Goal: Consume media (video, audio): Consume media (video, audio)

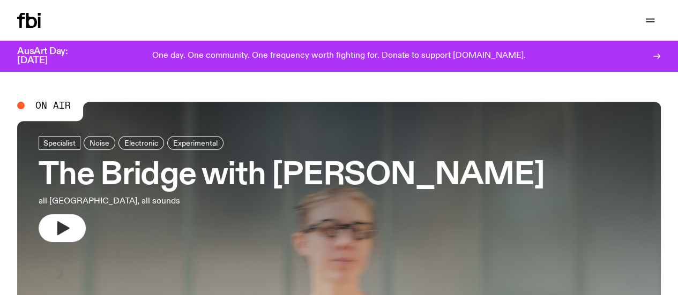
click at [70, 227] on icon "button" at bounding box center [62, 228] width 17 height 17
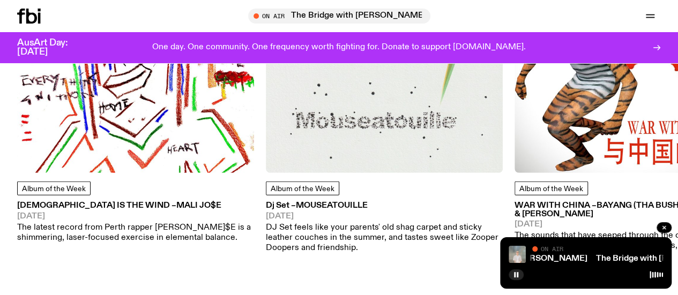
scroll to position [1357, 0]
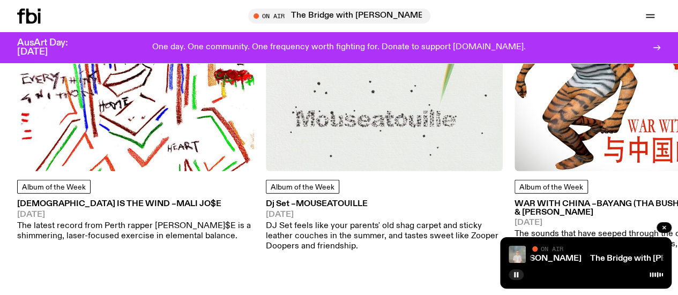
click at [354, 128] on img at bounding box center [384, 53] width 237 height 237
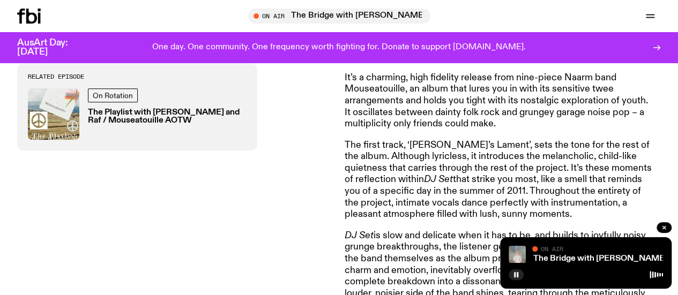
scroll to position [480, 0]
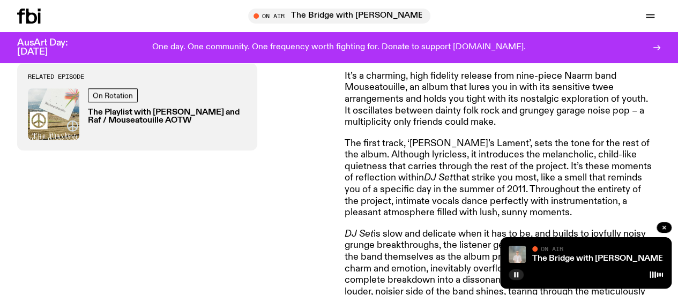
click at [454, 154] on p "The first track, ‘[PERSON_NAME]’s Lament’, sets the tone for the rest of the al…" at bounding box center [499, 178] width 309 height 81
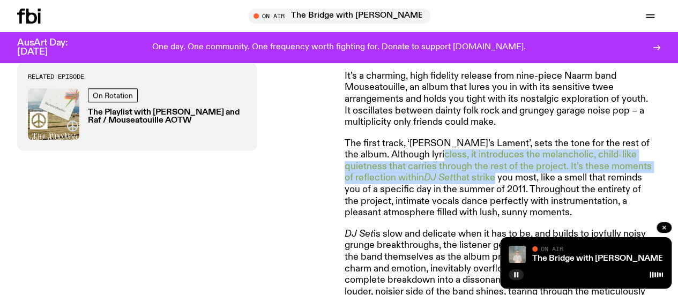
drag, startPoint x: 454, startPoint y: 154, endPoint x: 434, endPoint y: 175, distance: 29.2
click at [434, 175] on p "The first track, ‘[PERSON_NAME]’s Lament’, sets the tone for the rest of the al…" at bounding box center [499, 178] width 309 height 81
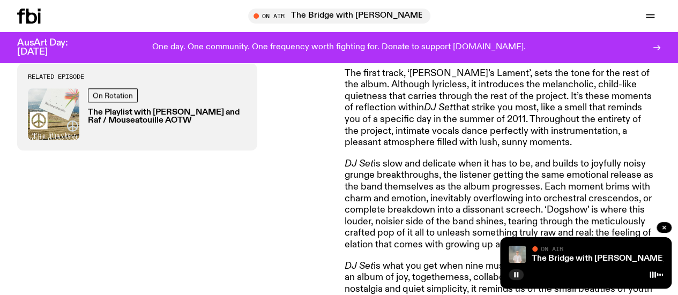
scroll to position [551, 0]
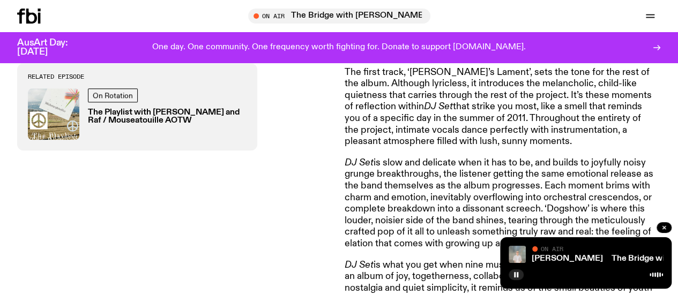
click at [389, 216] on p "DJ Set is slow and delicate when it has to be, and builds to joyfully noisy gru…" at bounding box center [499, 204] width 309 height 93
click at [421, 181] on p "DJ Set is slow and delicate when it has to be, and builds to joyfully noisy gru…" at bounding box center [499, 204] width 309 height 93
click at [433, 227] on p "DJ Set is slow and delicate when it has to be, and builds to joyfully noisy gru…" at bounding box center [499, 204] width 309 height 93
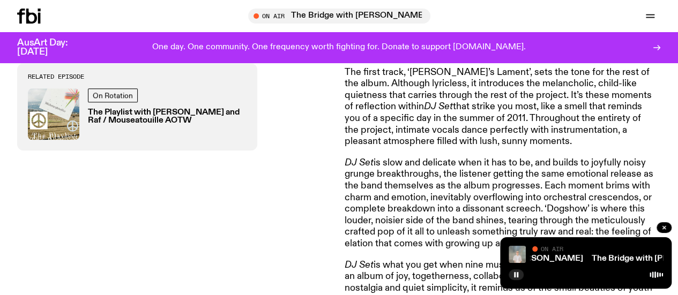
click at [417, 170] on p "DJ Set is slow and delicate when it has to be, and builds to joyfully noisy gru…" at bounding box center [499, 204] width 309 height 93
click at [480, 173] on p "DJ Set is slow and delicate when it has to be, and builds to joyfully noisy gru…" at bounding box center [499, 204] width 309 height 93
click at [481, 189] on p "DJ Set is slow and delicate when it has to be, and builds to joyfully noisy gru…" at bounding box center [499, 204] width 309 height 93
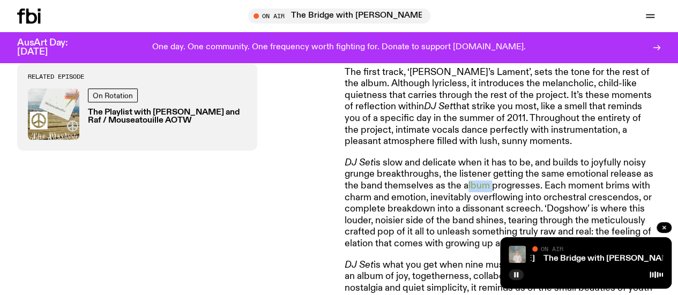
click at [481, 189] on p "DJ Set is slow and delicate when it has to be, and builds to joyfully noisy gru…" at bounding box center [499, 204] width 309 height 93
click at [459, 196] on p "DJ Set is slow and delicate when it has to be, and builds to joyfully noisy gru…" at bounding box center [499, 204] width 309 height 93
click at [484, 212] on p "DJ Set is slow and delicate when it has to be, and builds to joyfully noisy gru…" at bounding box center [499, 204] width 309 height 93
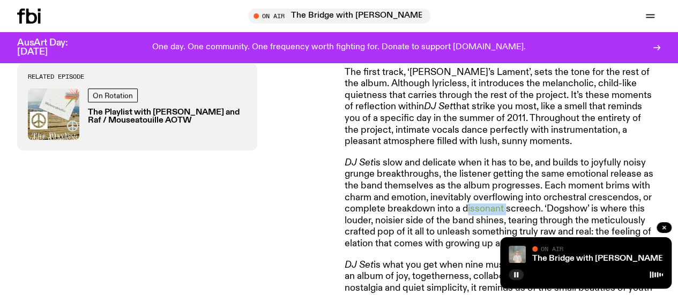
click at [484, 212] on p "DJ Set is slow and delicate when it has to be, and builds to joyfully noisy gru…" at bounding box center [499, 204] width 309 height 93
click at [416, 208] on p "DJ Set is slow and delicate when it has to be, and builds to joyfully noisy gru…" at bounding box center [499, 204] width 309 height 93
click at [487, 211] on p "DJ Set is slow and delicate when it has to be, and builds to joyfully noisy gru…" at bounding box center [499, 204] width 309 height 93
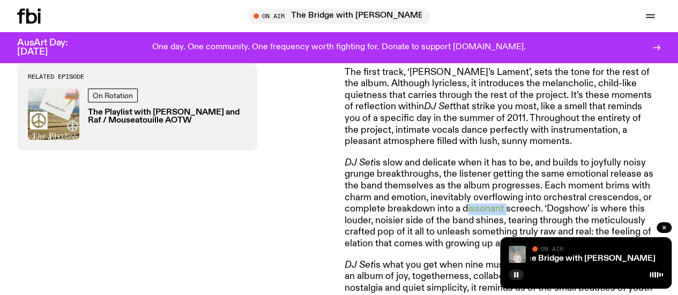
click at [487, 211] on p "DJ Set is slow and delicate when it has to be, and builds to joyfully noisy gru…" at bounding box center [499, 204] width 309 height 93
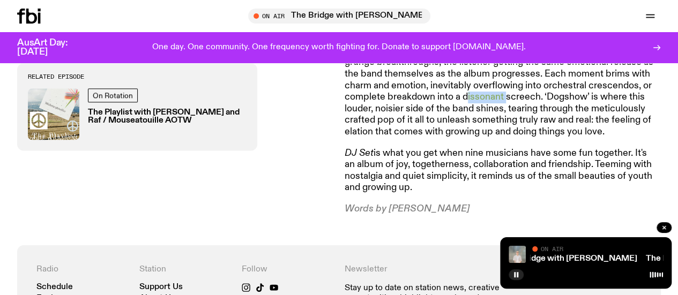
scroll to position [664, 0]
click at [459, 114] on p "DJ Set is slow and delicate when it has to be, and builds to joyfully noisy gru…" at bounding box center [499, 91] width 309 height 93
click at [460, 133] on p "DJ Set is slow and delicate when it has to be, and builds to joyfully noisy gru…" at bounding box center [499, 91] width 309 height 93
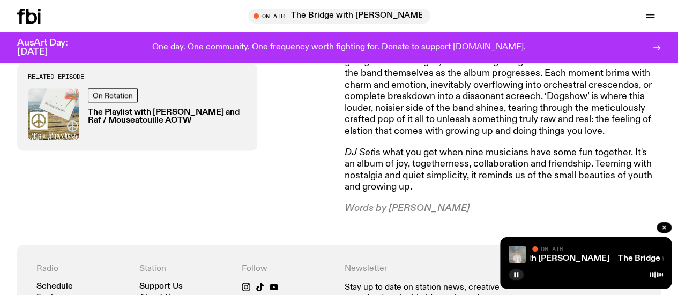
click at [477, 154] on p "DJ Set is what you get when nine musicians have some fun together. It's an albu…" at bounding box center [499, 170] width 309 height 46
click at [456, 159] on p "DJ Set is what you get when nine musicians have some fun together. It's an albu…" at bounding box center [499, 170] width 309 height 46
click at [573, 261] on link "The Bridge with [PERSON_NAME]" at bounding box center [621, 259] width 134 height 9
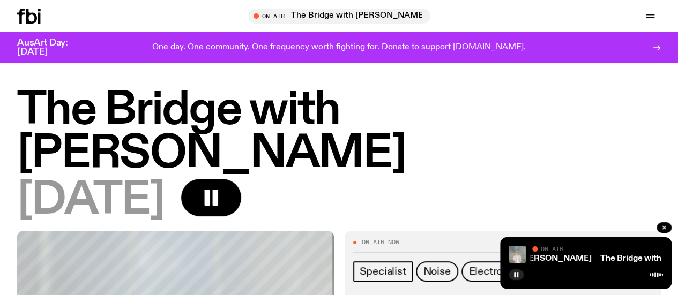
scroll to position [5, 0]
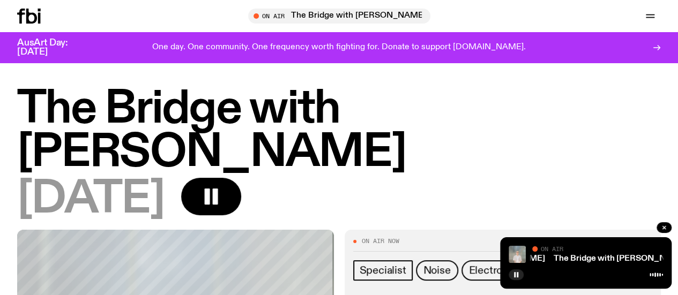
click at [0, 0] on link "Schedule" at bounding box center [0, 0] width 0 height 0
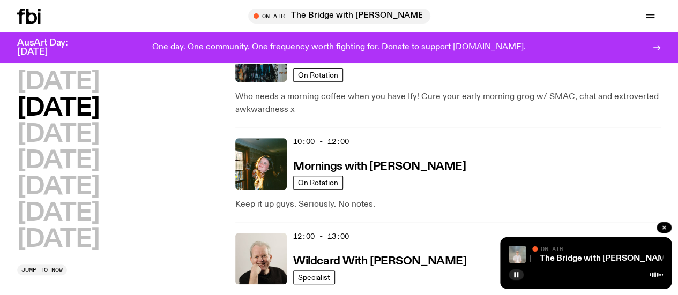
scroll to position [171, 0]
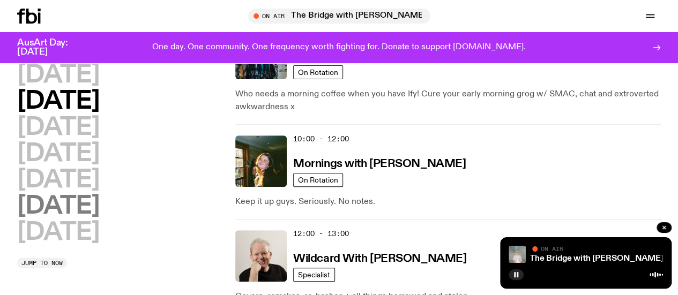
click at [97, 219] on h2 "[DATE]" at bounding box center [58, 206] width 82 height 24
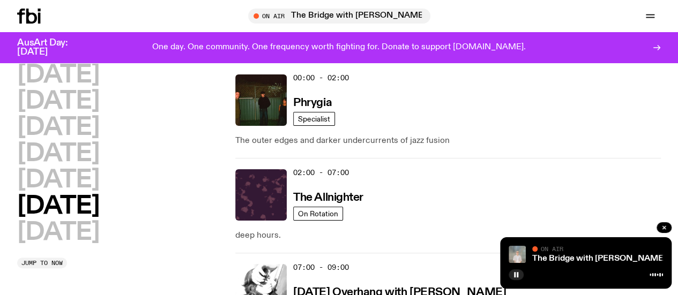
scroll to position [0, 0]
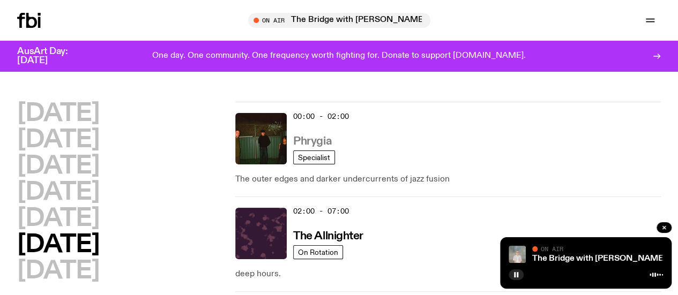
click at [324, 136] on h3 "Phrygia" at bounding box center [312, 141] width 39 height 11
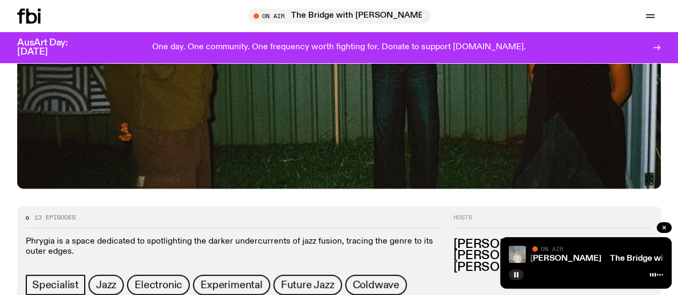
scroll to position [422, 0]
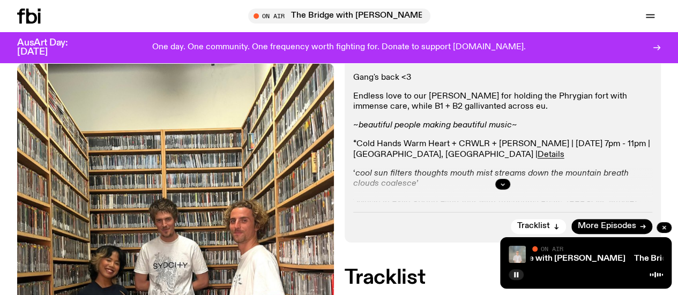
scroll to position [195, 0]
click at [508, 194] on div at bounding box center [503, 185] width 300 height 34
click at [505, 188] on icon "button" at bounding box center [502, 185] width 6 height 6
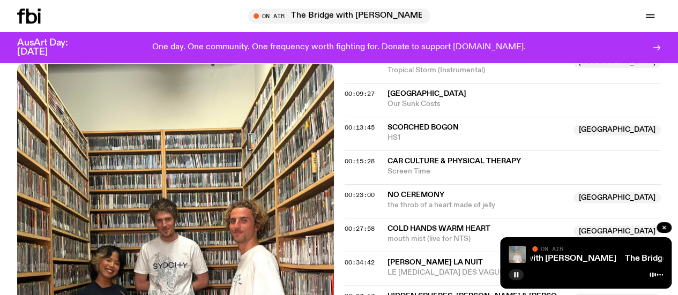
scroll to position [497, 0]
click at [431, 75] on span "Tropical Storm (Instrumental)" at bounding box center [477, 70] width 180 height 10
click at [428, 99] on span "[GEOGRAPHIC_DATA]" at bounding box center [524, 93] width 274 height 10
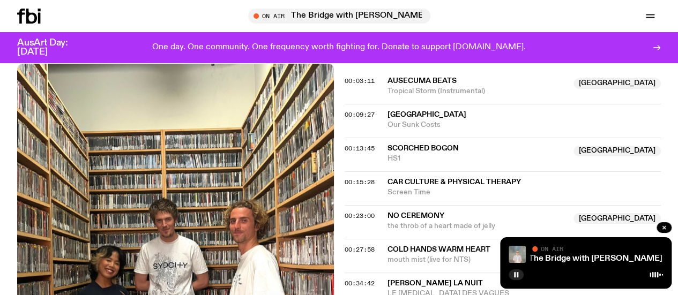
scroll to position [360, 0]
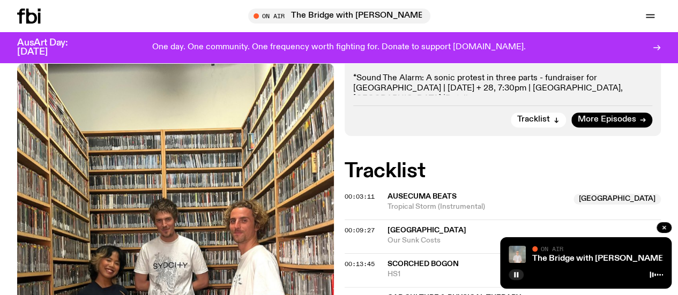
click at [405, 96] on p "*Sound The Alarm: A sonic protest in three parts - fundraiser for [GEOGRAPHIC_D…" at bounding box center [503, 88] width 300 height 31
click at [479, 90] on p "*Sound The Alarm: A sonic protest in three parts - fundraiser for [GEOGRAPHIC_D…" at bounding box center [503, 88] width 300 height 31
drag, startPoint x: 479, startPoint y: 90, endPoint x: 519, endPoint y: 92, distance: 39.7
click at [519, 92] on p "*Sound The Alarm: A sonic protest in three parts - fundraiser for [GEOGRAPHIC_D…" at bounding box center [503, 88] width 300 height 31
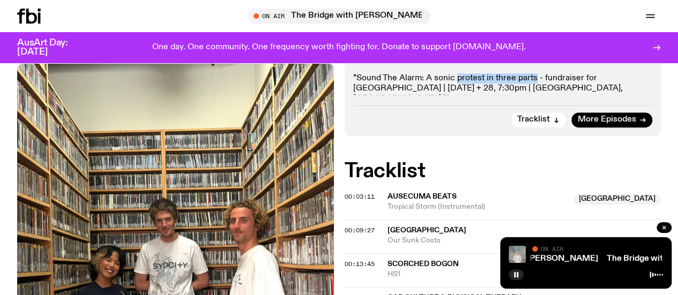
click at [519, 92] on p "*Sound The Alarm: A sonic protest in three parts - fundraiser for [GEOGRAPHIC_D…" at bounding box center [503, 88] width 300 height 31
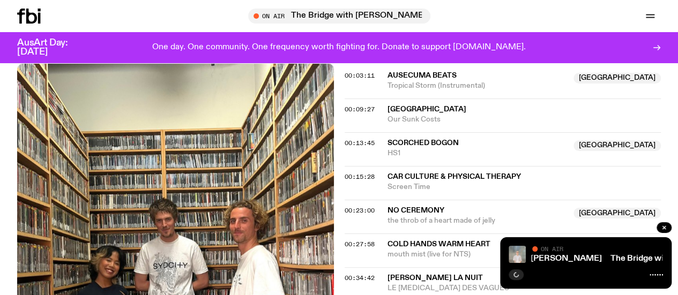
scroll to position [484, 0]
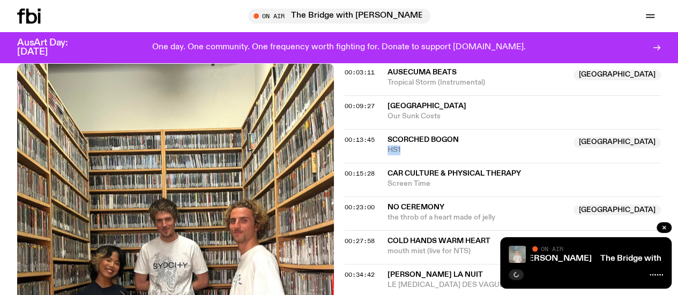
drag, startPoint x: 465, startPoint y: 154, endPoint x: 410, endPoint y: 159, distance: 54.8
click at [410, 145] on span "Scorched Bogon" at bounding box center [477, 140] width 180 height 10
click at [410, 150] on div "Copied" at bounding box center [410, 145] width 29 height 10
click at [583, 259] on link "The Bridge with [PERSON_NAME]" at bounding box center [599, 259] width 134 height 9
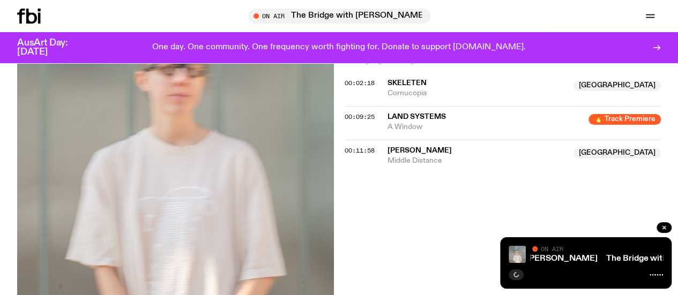
scroll to position [332, 0]
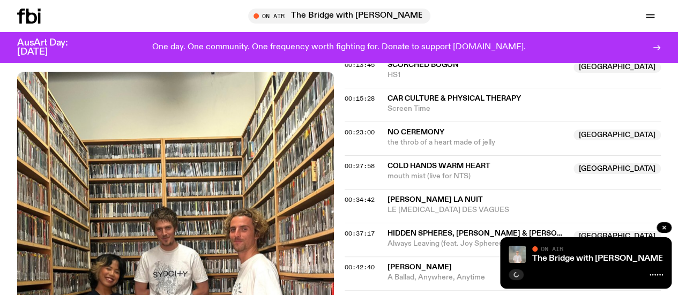
scroll to position [506, 0]
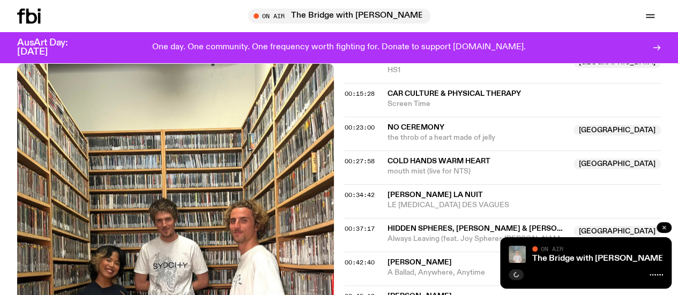
click at [664, 230] on icon "button" at bounding box center [664, 227] width 6 height 6
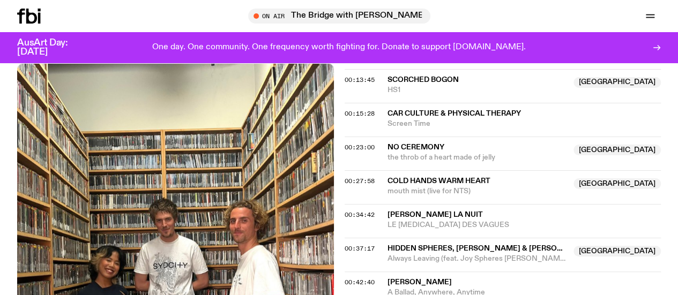
scroll to position [485, 0]
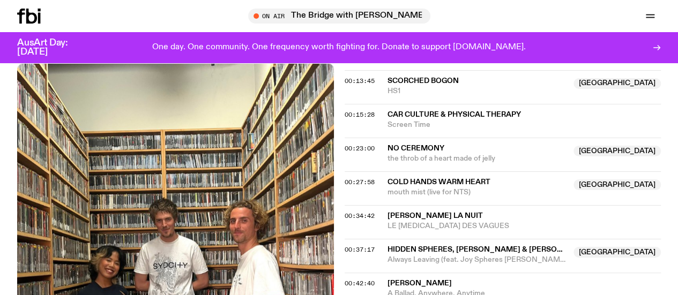
click at [426, 130] on span "Screen Time" at bounding box center [524, 125] width 274 height 10
click at [424, 164] on span "the throb of a heart made of jelly" at bounding box center [477, 159] width 180 height 10
click at [416, 186] on span "Cold Hands Warm Heart" at bounding box center [438, 182] width 103 height 8
click at [411, 231] on span "LE [MEDICAL_DATA] DES VAGUES" at bounding box center [524, 226] width 274 height 10
click at [428, 253] on span "Hidden Spheres, [PERSON_NAME] & [PERSON_NAME]" at bounding box center [490, 250] width 206 height 8
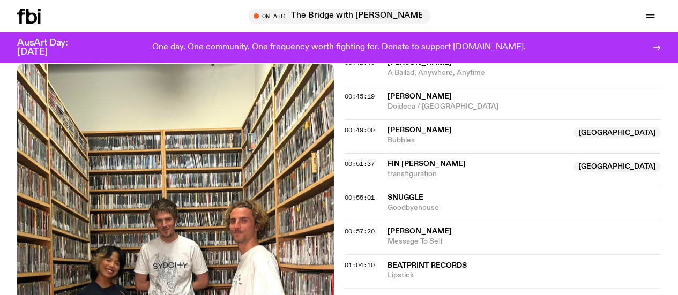
scroll to position [707, 0]
click at [434, 77] on span "A Ballad, Anywhere, Anytime" at bounding box center [524, 72] width 274 height 10
click at [429, 111] on span "Doideca / [GEOGRAPHIC_DATA]" at bounding box center [524, 106] width 274 height 10
click at [430, 145] on span "Bubbles" at bounding box center [477, 139] width 180 height 10
click at [414, 178] on span "transfiguration" at bounding box center [477, 173] width 180 height 10
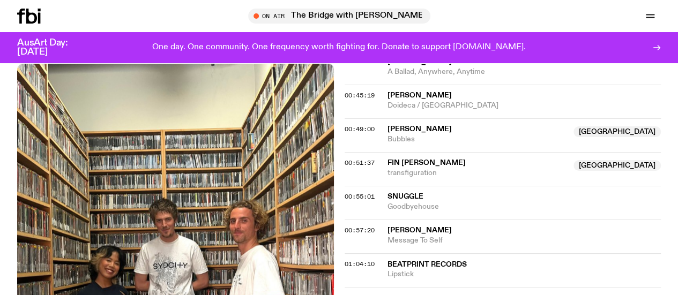
click at [413, 200] on span "Snuggle" at bounding box center [405, 197] width 36 height 8
click at [430, 234] on span "[PERSON_NAME]" at bounding box center [419, 231] width 64 height 8
click at [435, 268] on span "​​Beatprint Records" at bounding box center [426, 265] width 79 height 8
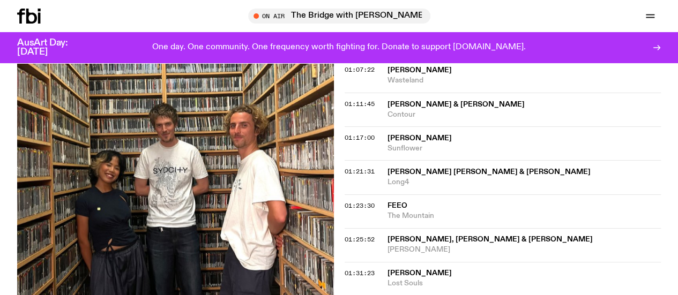
scroll to position [936, 0]
click at [433, 85] on span "Wasteland" at bounding box center [524, 79] width 274 height 10
click at [414, 107] on span "[PERSON_NAME] & [PERSON_NAME]" at bounding box center [455, 104] width 137 height 8
click at [421, 153] on span "Sunflower" at bounding box center [524, 148] width 274 height 10
click at [417, 175] on span "[PERSON_NAME] [PERSON_NAME] & [PERSON_NAME]" at bounding box center [488, 171] width 203 height 8
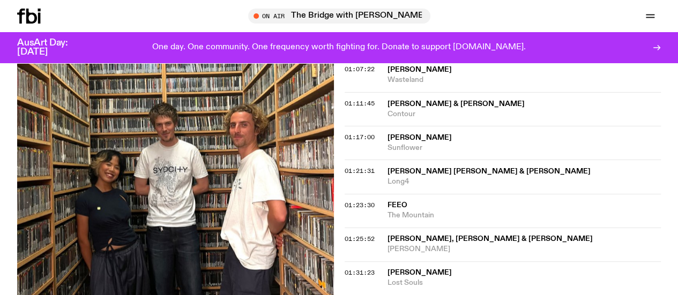
click at [400, 220] on span "The Mountain" at bounding box center [524, 215] width 274 height 10
click at [424, 242] on span "[PERSON_NAME], [PERSON_NAME] & [PERSON_NAME]" at bounding box center [489, 239] width 205 height 8
click at [405, 276] on span "[PERSON_NAME]" at bounding box center [419, 272] width 64 height 8
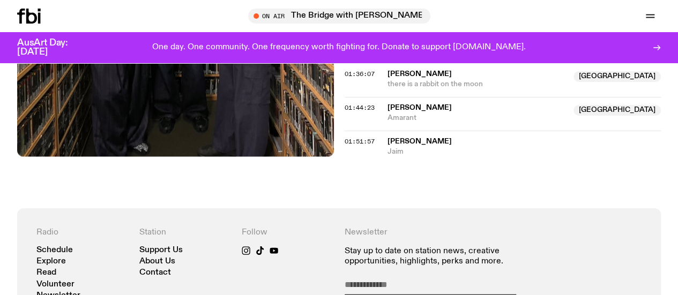
scroll to position [1169, 0]
click at [449, 89] on span "there is a rabbit on the moon" at bounding box center [477, 84] width 180 height 10
click at [407, 123] on span "Amarant" at bounding box center [477, 118] width 180 height 10
click at [394, 145] on span "[PERSON_NAME]" at bounding box center [419, 141] width 64 height 8
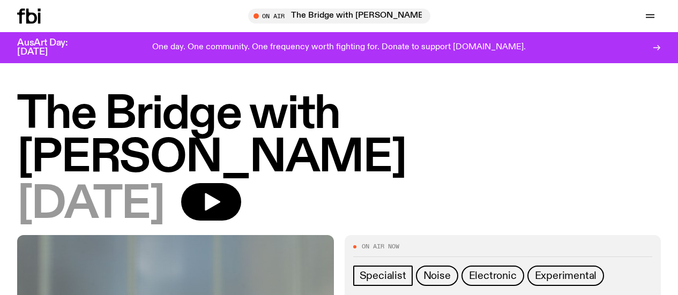
scroll to position [332, 0]
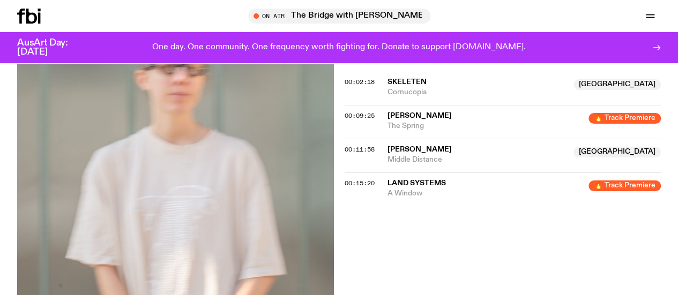
click at [0, 0] on span "Tune in live" at bounding box center [0, 0] width 0 height 0
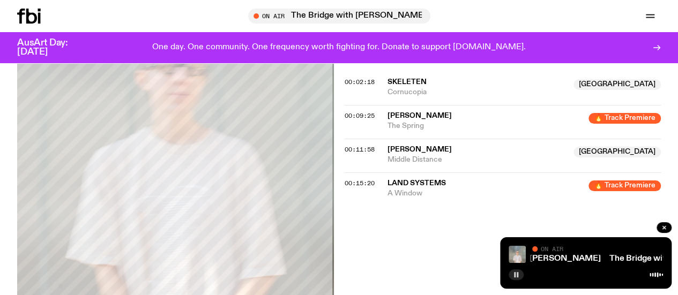
click at [518, 274] on rect "button" at bounding box center [518, 274] width 2 height 5
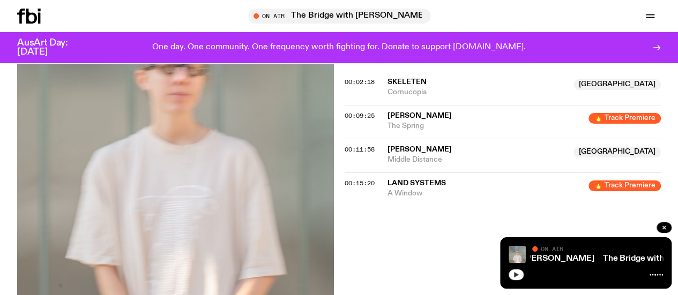
click at [518, 274] on icon "button" at bounding box center [516, 275] width 6 height 6
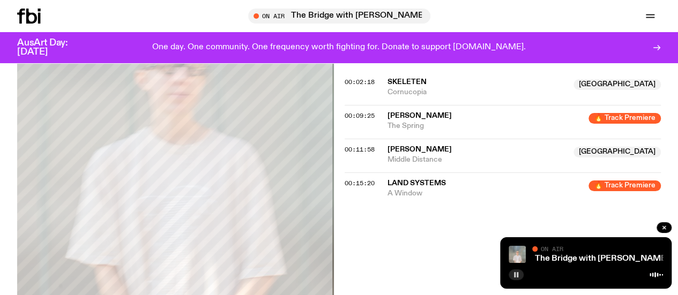
click at [438, 153] on span "[PERSON_NAME]" at bounding box center [419, 150] width 64 height 8
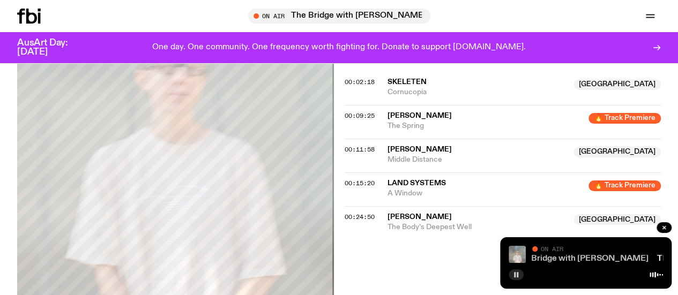
click at [578, 256] on link "The Bridge with [PERSON_NAME]" at bounding box center [581, 259] width 134 height 9
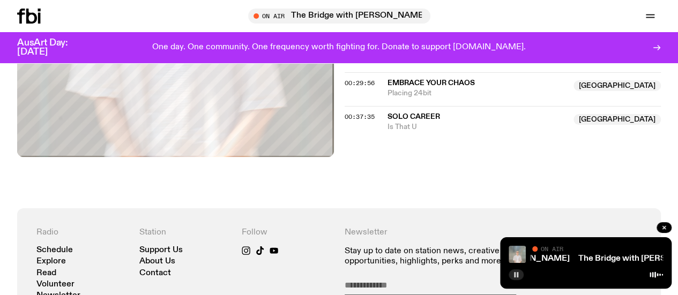
scroll to position [499, 0]
